Goal: Information Seeking & Learning: Learn about a topic

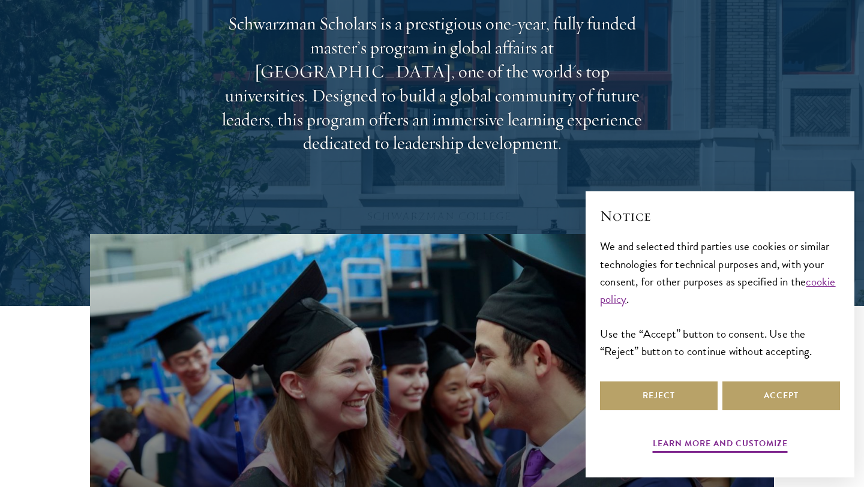
scroll to position [182, 0]
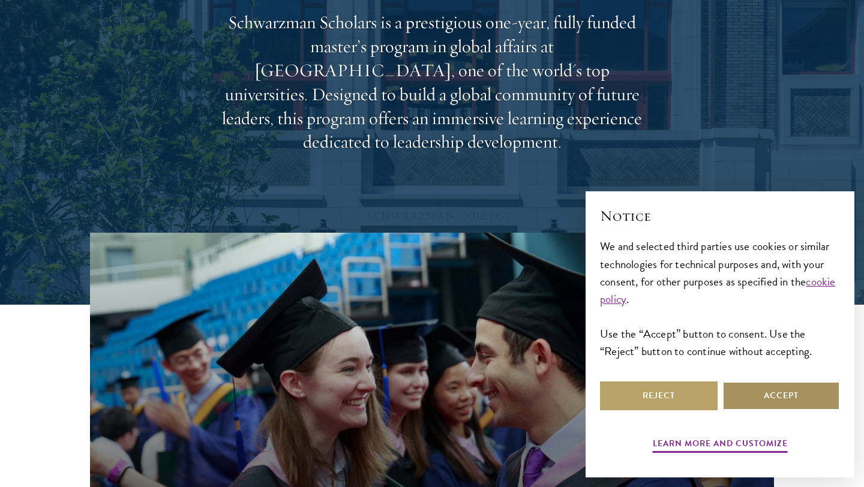
click at [776, 402] on button "Accept" at bounding box center [781, 395] width 118 height 29
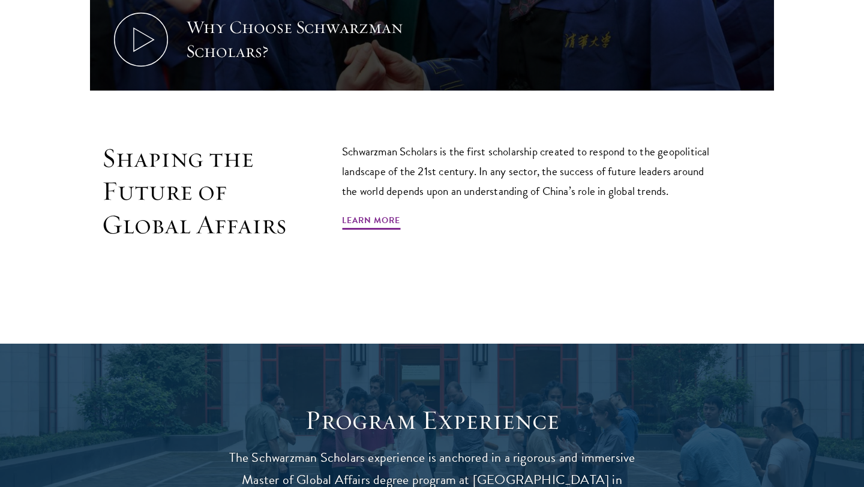
scroll to position [711, 0]
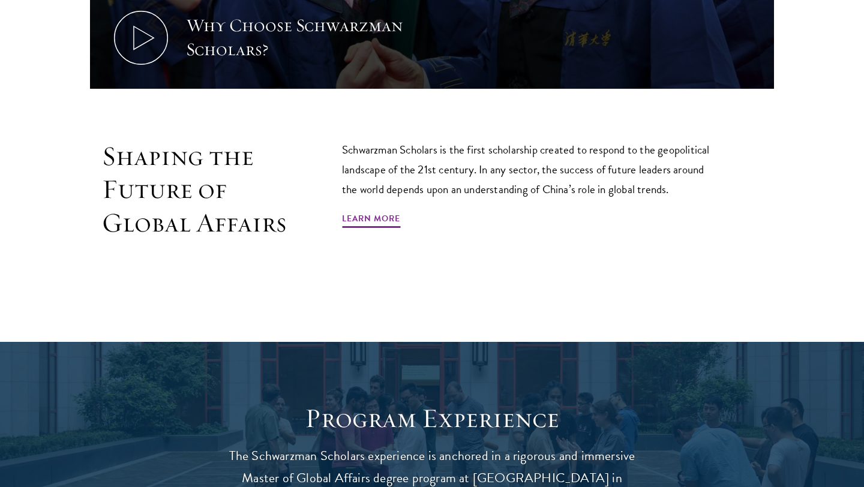
click at [451, 193] on p "Schwarzman Scholars is the first scholarship created to respond to the geopolit…" at bounding box center [531, 169] width 378 height 59
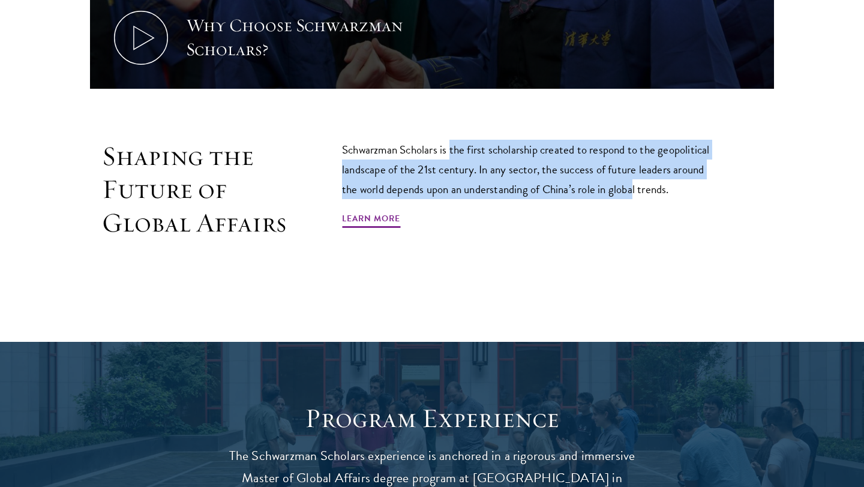
drag, startPoint x: 451, startPoint y: 151, endPoint x: 634, endPoint y: 189, distance: 186.9
click at [634, 189] on p "Schwarzman Scholars is the first scholarship created to respond to the geopolit…" at bounding box center [531, 169] width 378 height 59
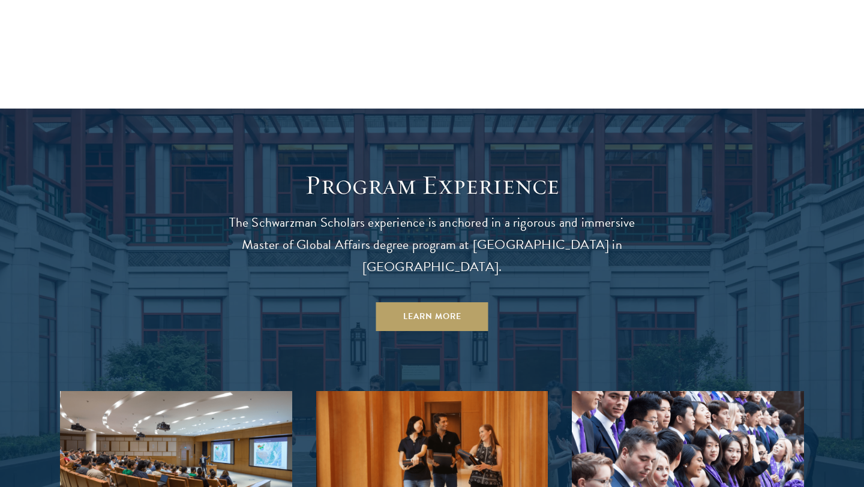
scroll to position [1016, 0]
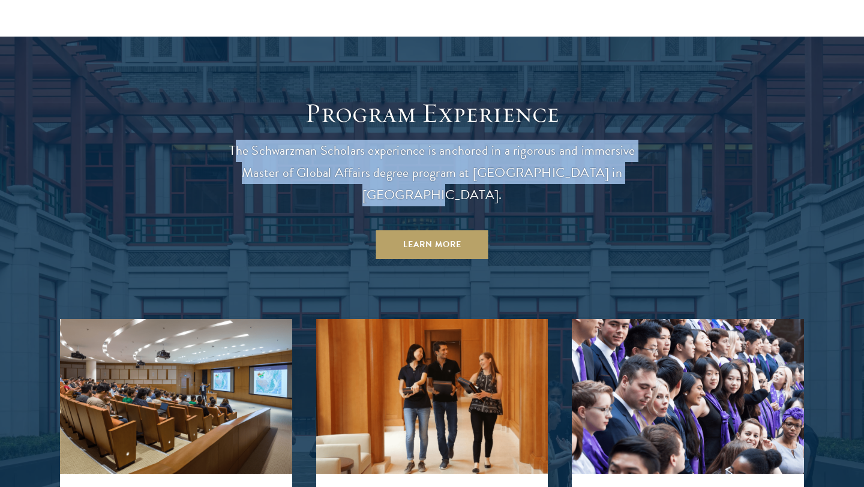
drag, startPoint x: 236, startPoint y: 149, endPoint x: 643, endPoint y: 170, distance: 407.7
click at [643, 170] on p "The Schwarzman Scholars experience is anchored in a rigorous and immersive Mast…" at bounding box center [432, 173] width 432 height 67
drag, startPoint x: 640, startPoint y: 170, endPoint x: 207, endPoint y: 139, distance: 434.7
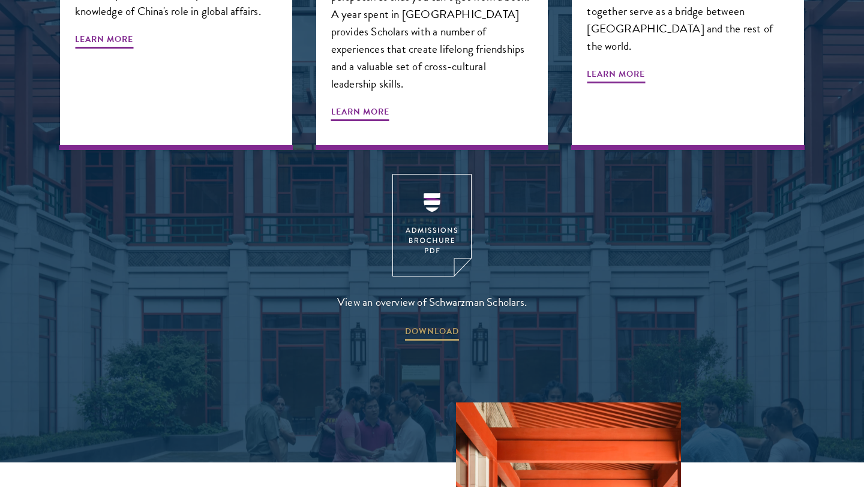
scroll to position [1584, 0]
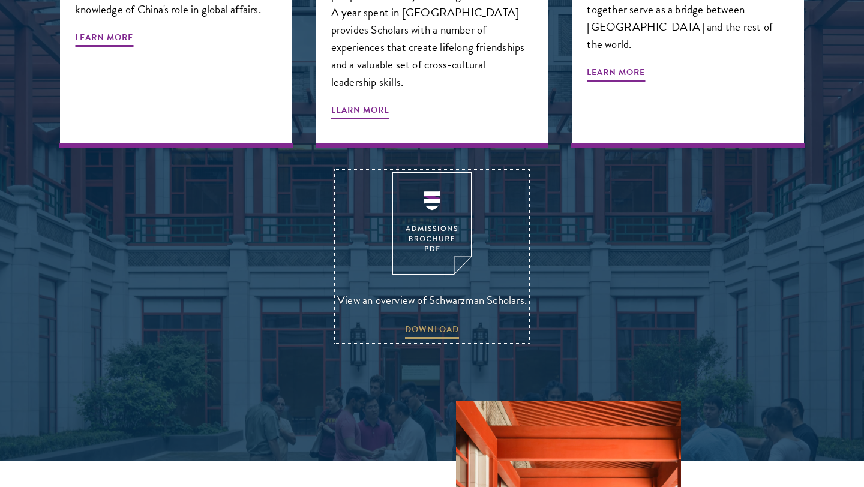
click at [429, 213] on img at bounding box center [431, 223] width 79 height 103
